Goal: Task Accomplishment & Management: Use online tool/utility

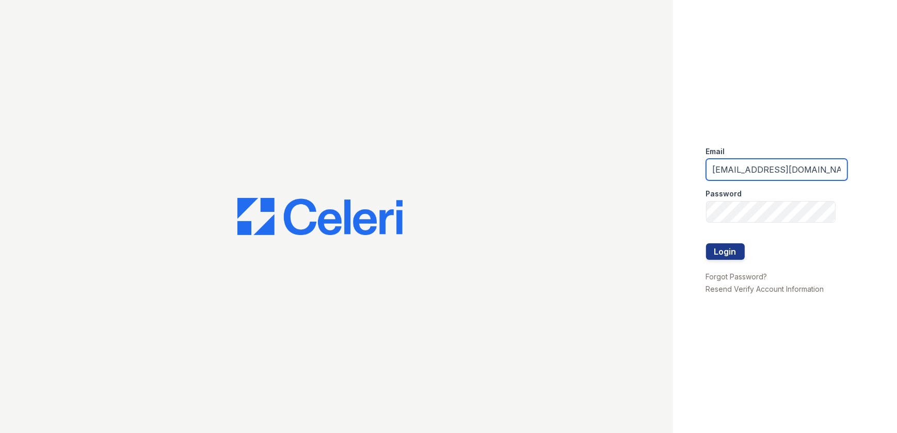
drag, startPoint x: 812, startPoint y: 176, endPoint x: 604, endPoint y: 127, distance: 214.2
click at [604, 127] on div "Email arrivelex@trinity-pm.com Password Login Forgot Password? Resend Verify Ac…" at bounding box center [448, 216] width 897 height 433
type input "mflowers@trinity-pm.com"
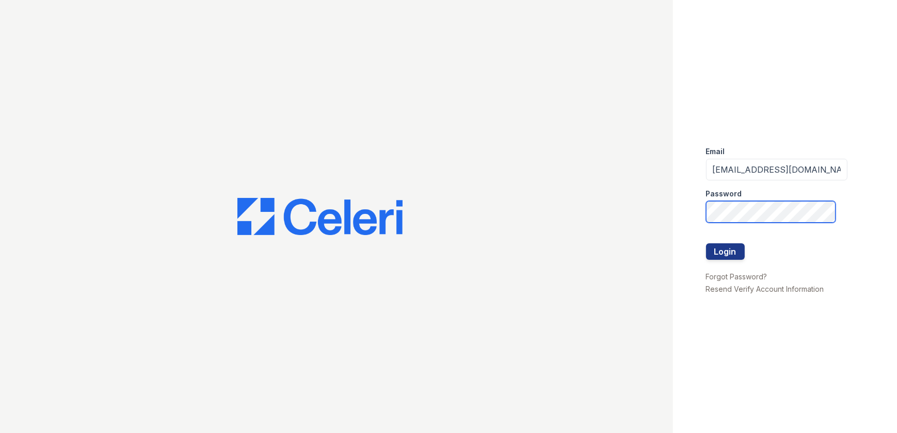
click at [534, 169] on div "Email mflowers@trinity-pm.com Password Login Forgot Password? Resend Verify Acc…" at bounding box center [448, 216] width 897 height 433
click at [706, 243] on button "Login" at bounding box center [725, 251] width 39 height 17
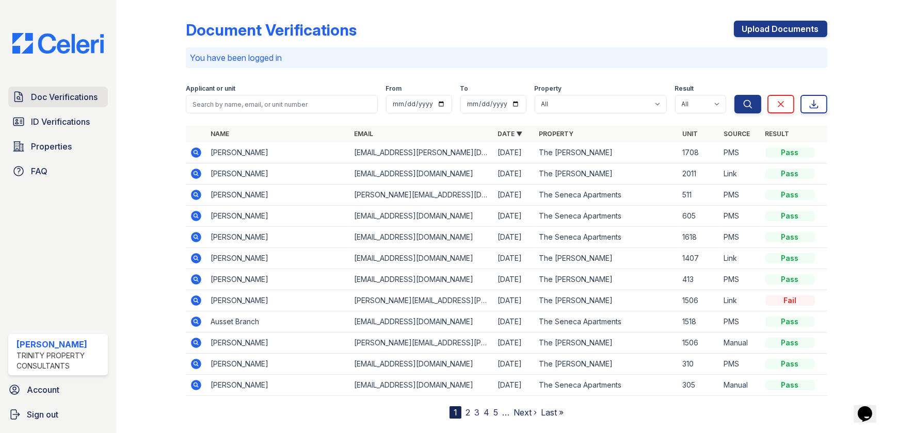
drag, startPoint x: 61, startPoint y: 124, endPoint x: 57, endPoint y: 86, distance: 37.9
click at [61, 124] on span "ID Verifications" at bounding box center [60, 122] width 59 height 12
